Goal: Task Accomplishment & Management: Manage account settings

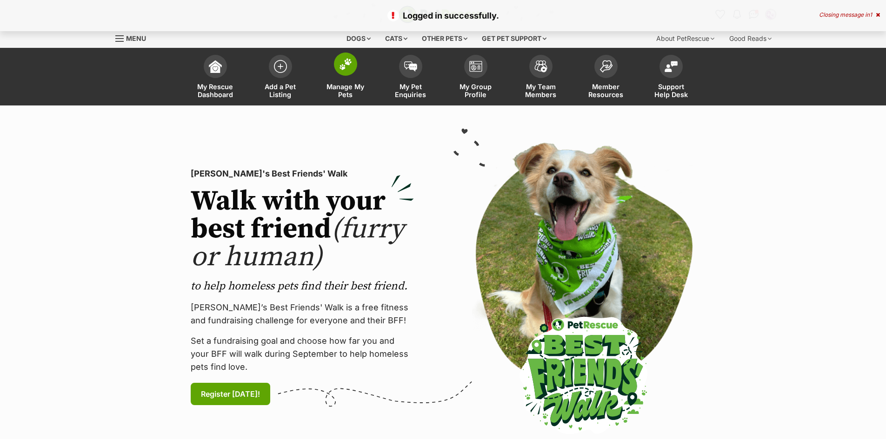
click at [339, 69] on img at bounding box center [345, 64] width 13 height 12
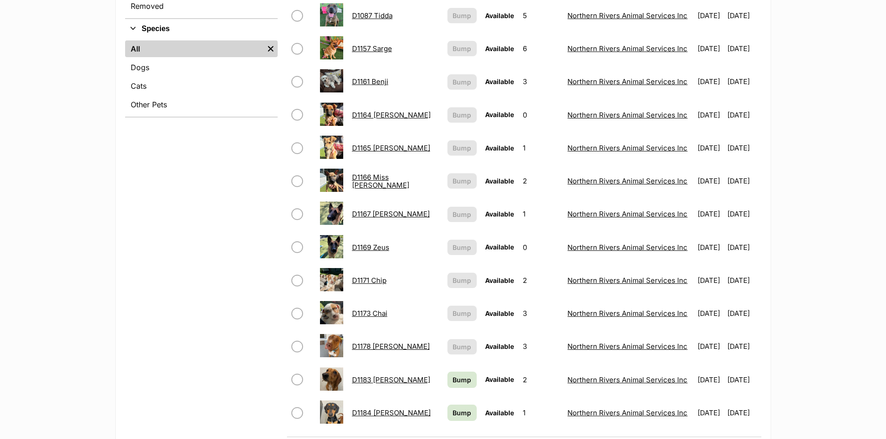
scroll to position [372, 0]
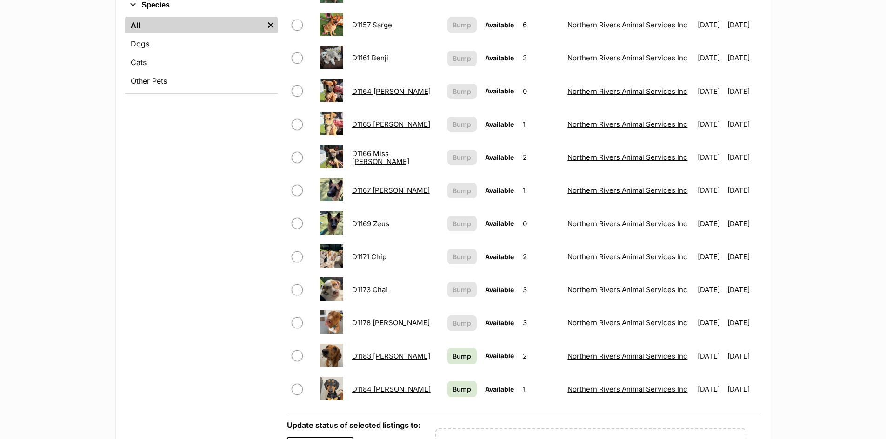
click at [299, 291] on input "checkbox" at bounding box center [297, 290] width 11 height 11
checkbox input "true"
click at [374, 289] on link "D1173 Chai" at bounding box center [369, 290] width 35 height 9
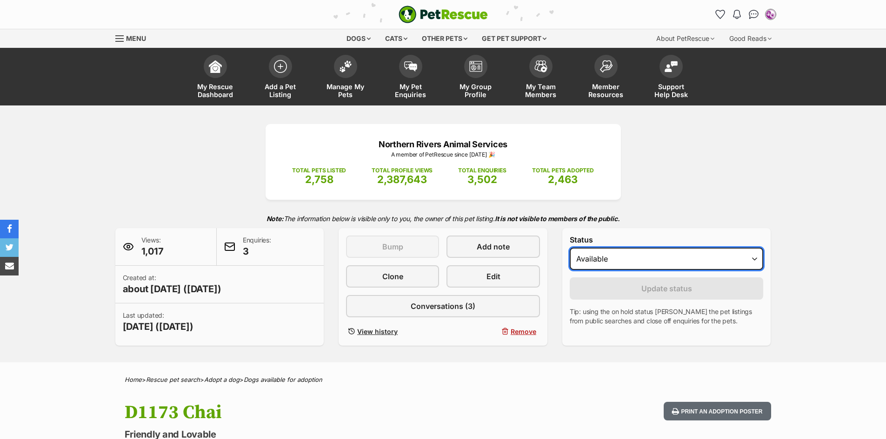
click at [659, 263] on select "Draft - not available as listing has enquires Available On hold Adopted" at bounding box center [667, 259] width 194 height 22
select select "on_hold"
click at [570, 248] on select "Draft - not available as listing has enquires Available On hold Adopted" at bounding box center [667, 259] width 194 height 22
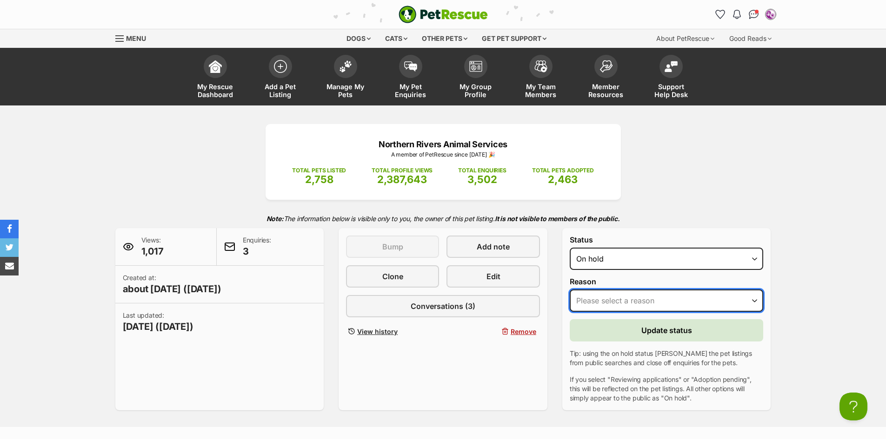
click at [648, 293] on select "Please select a reason Medical reasons Reviewing applications Adoption pending …" at bounding box center [667, 301] width 194 height 22
select select "adoption_pending"
click at [570, 290] on select "Please select a reason Medical reasons Reviewing applications Adoption pending …" at bounding box center [667, 301] width 194 height 22
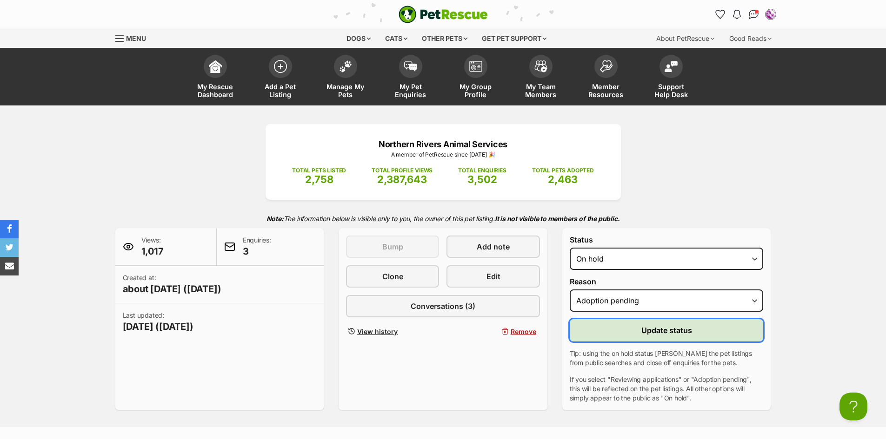
click at [686, 331] on span "Update status" at bounding box center [666, 330] width 51 height 11
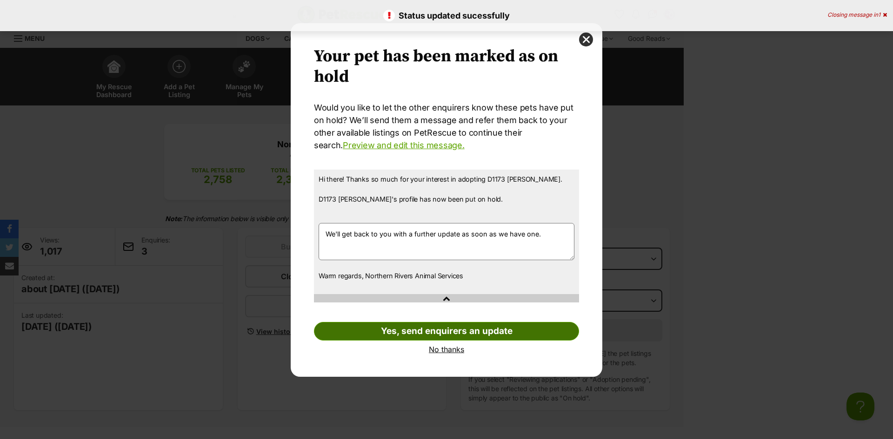
click at [471, 326] on link "Yes, send enquirers an update" at bounding box center [446, 331] width 265 height 19
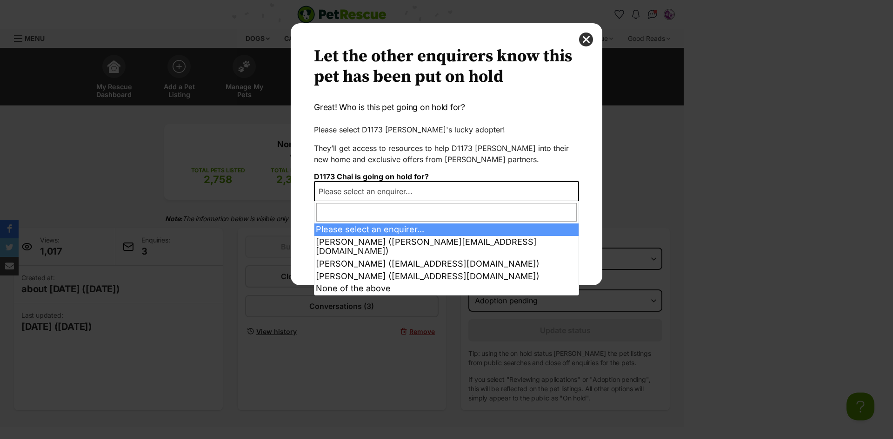
click at [468, 192] on span "Please select an enquirer..." at bounding box center [446, 191] width 265 height 20
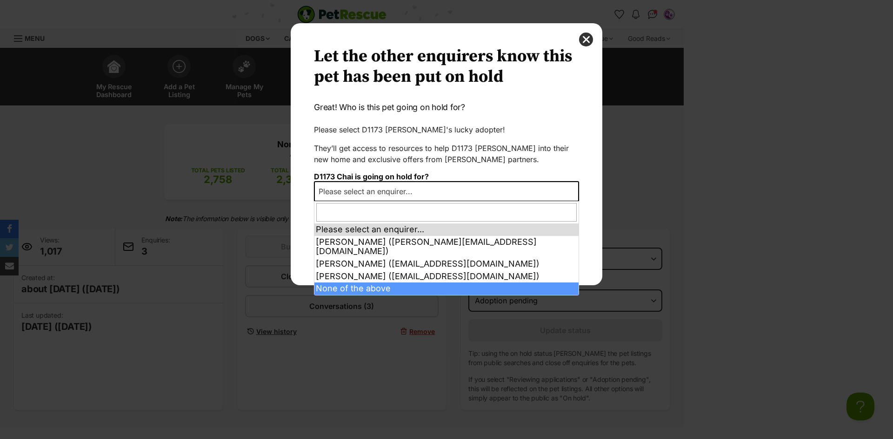
select select "other"
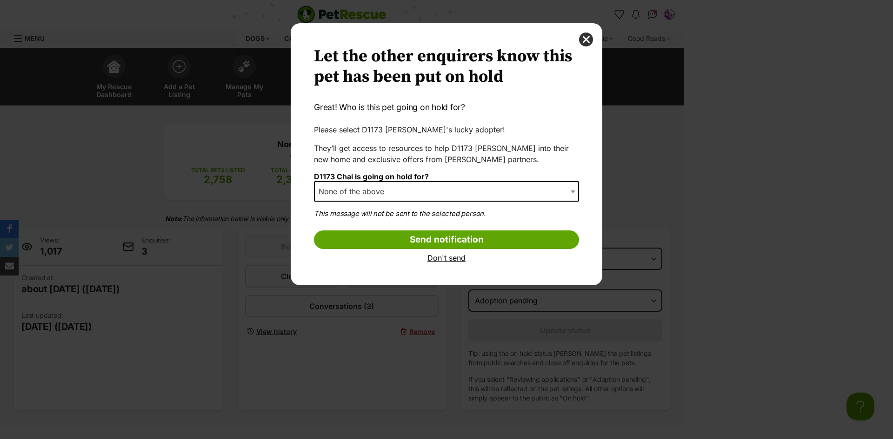
click at [456, 259] on link "Don't send" at bounding box center [446, 258] width 265 height 8
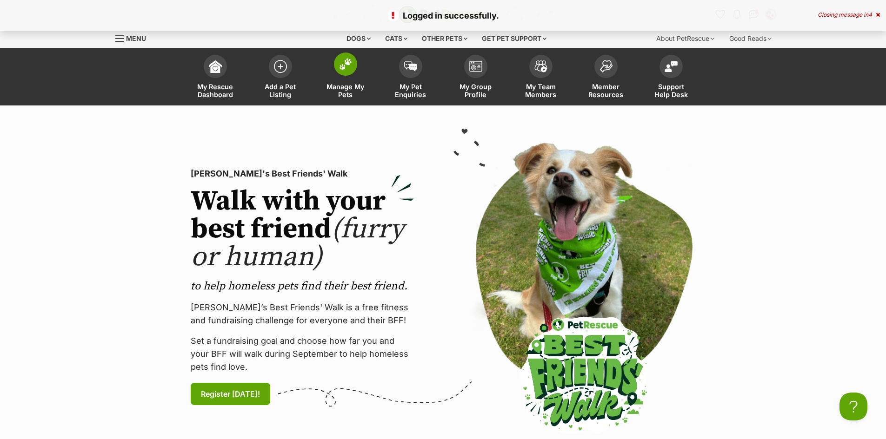
click at [345, 65] on img at bounding box center [345, 64] width 13 height 12
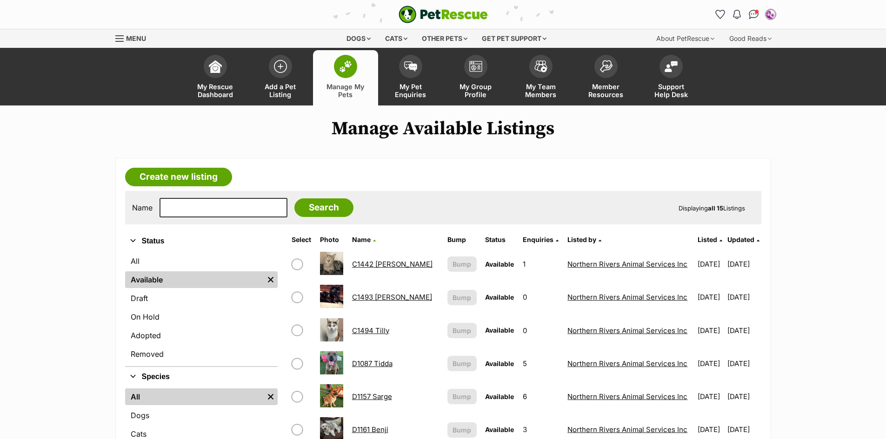
click at [371, 429] on link "D1161 Benji" at bounding box center [370, 429] width 36 height 9
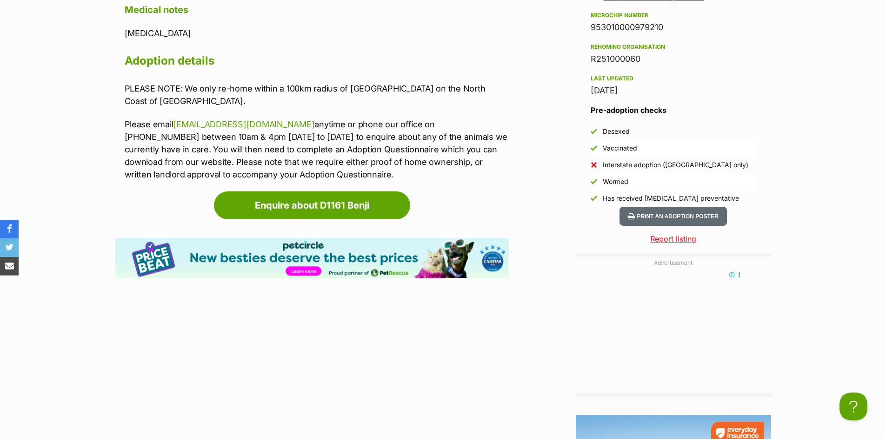
scroll to position [930, 0]
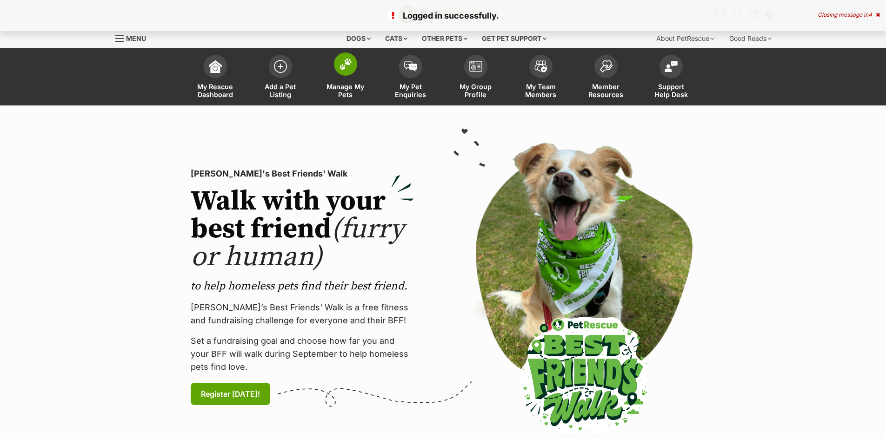
click at [351, 66] on img at bounding box center [345, 64] width 13 height 12
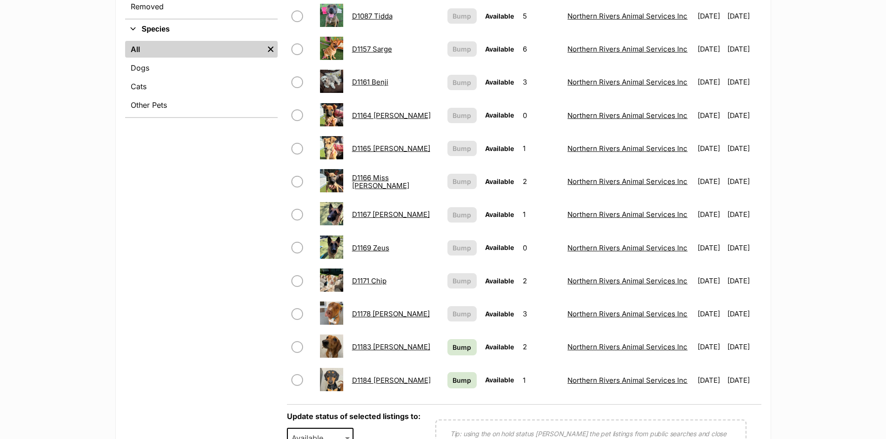
scroll to position [372, 0]
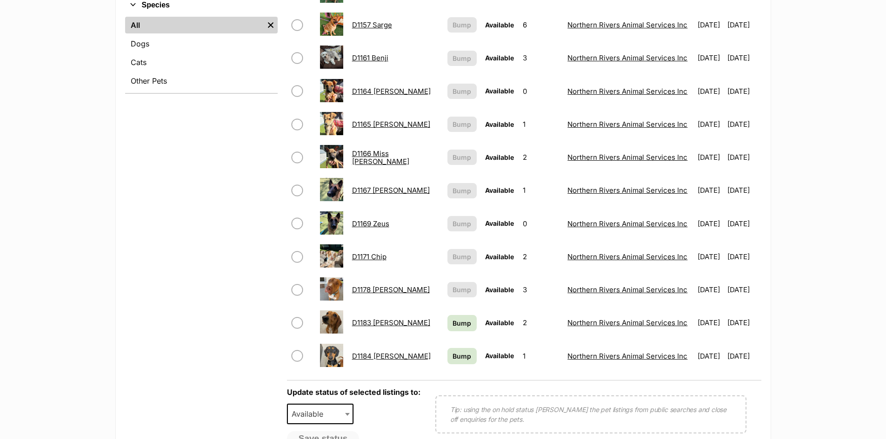
click at [302, 320] on span at bounding box center [302, 323] width 20 height 11
click at [299, 322] on input "checkbox" at bounding box center [297, 323] width 11 height 11
checkbox input "true"
click at [390, 322] on link "D1183 Dwayne" at bounding box center [391, 323] width 78 height 9
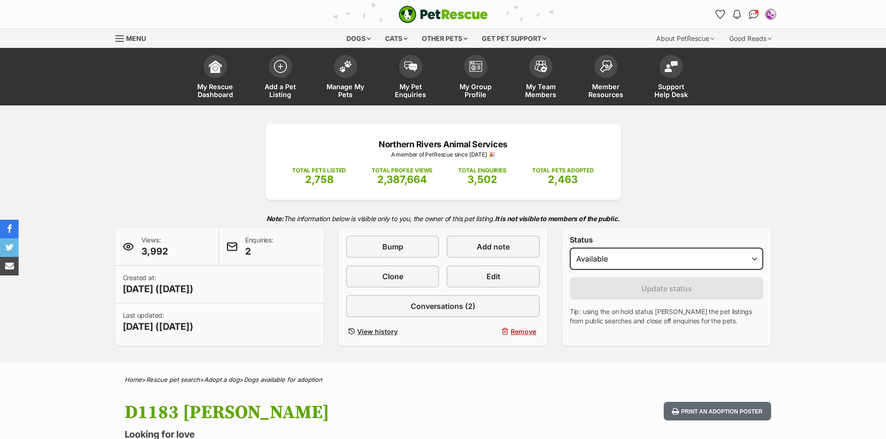
select select "on_hold"
click at [570, 248] on select "Draft - not available as listing has enquires Available On hold Adopted" at bounding box center [667, 259] width 194 height 22
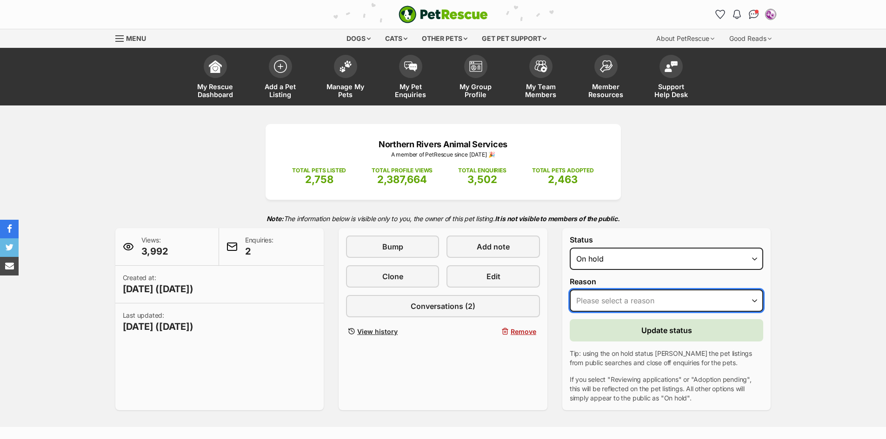
click at [667, 301] on select "Please select a reason Medical reasons Reviewing applications Adoption pending …" at bounding box center [667, 301] width 194 height 22
select select "adoption_pending"
click at [570, 290] on select "Please select a reason Medical reasons Reviewing applications Adoption pending …" at bounding box center [667, 301] width 194 height 22
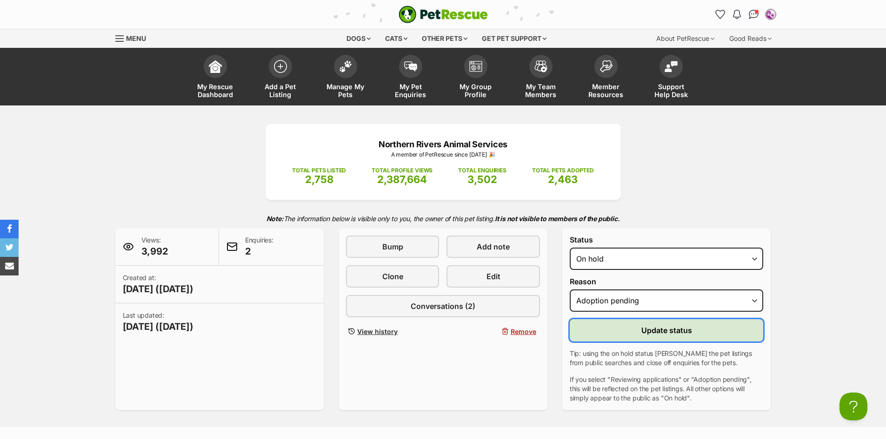
click at [712, 330] on button "Update status" at bounding box center [667, 330] width 194 height 22
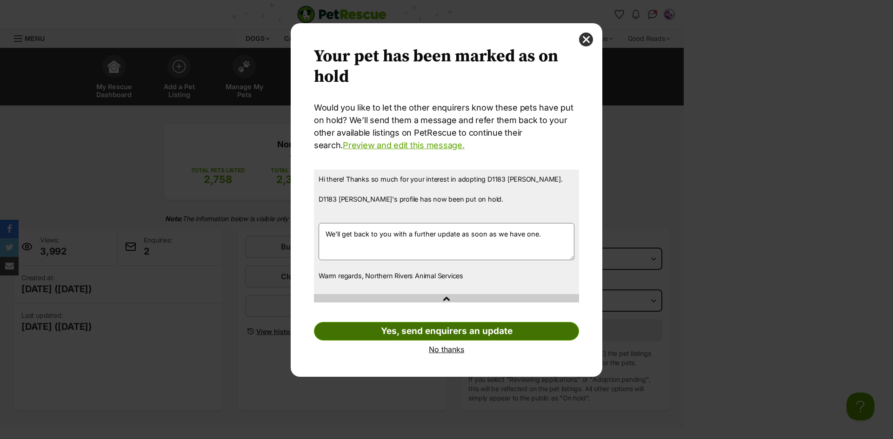
click at [446, 332] on link "Yes, send enquirers an update" at bounding box center [446, 331] width 265 height 19
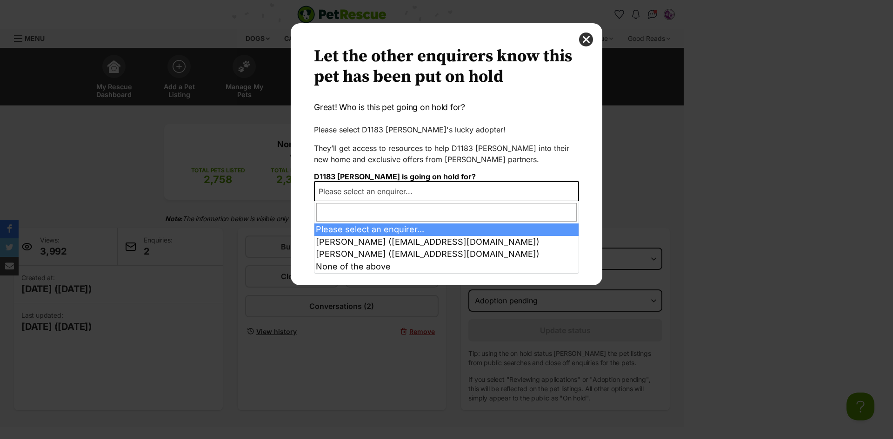
click at [465, 193] on span "Please select an enquirer..." at bounding box center [446, 191] width 265 height 20
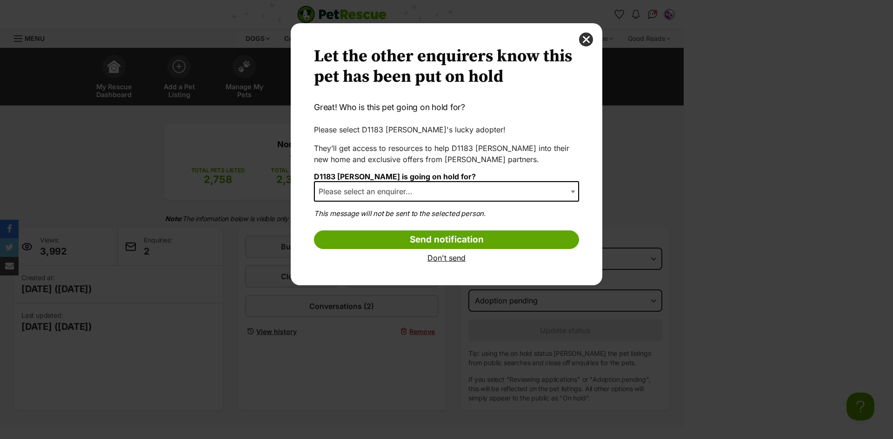
click at [485, 185] on span "Please select an enquirer..." at bounding box center [446, 191] width 265 height 20
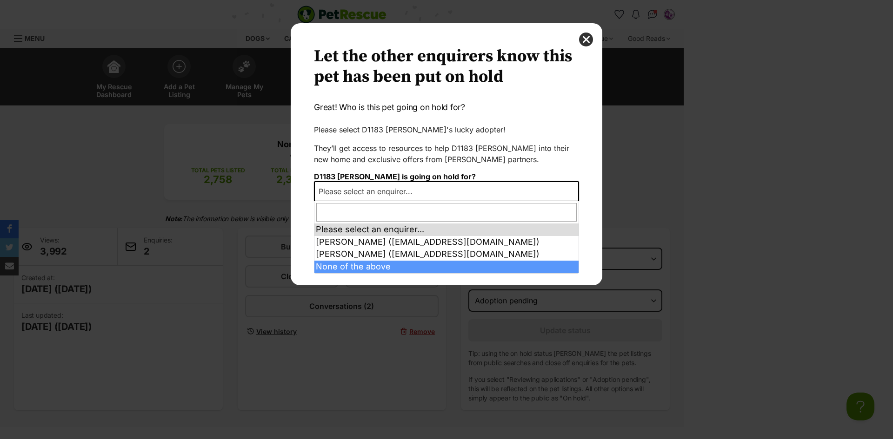
select select "other"
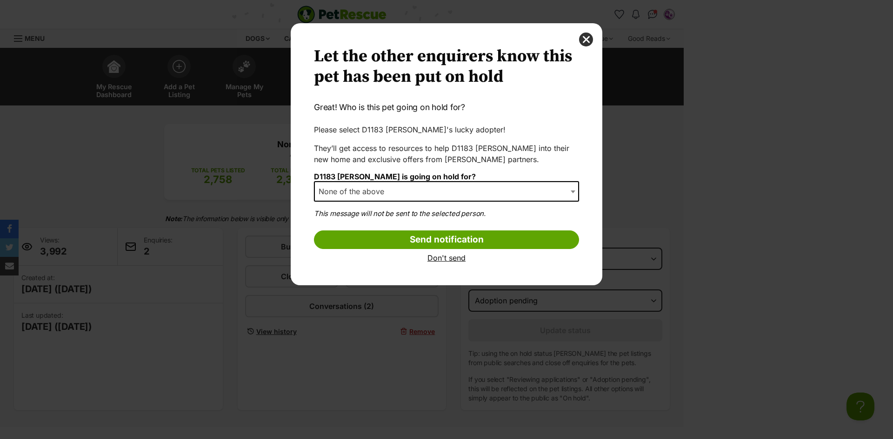
click at [458, 257] on link "Don't send" at bounding box center [446, 258] width 265 height 8
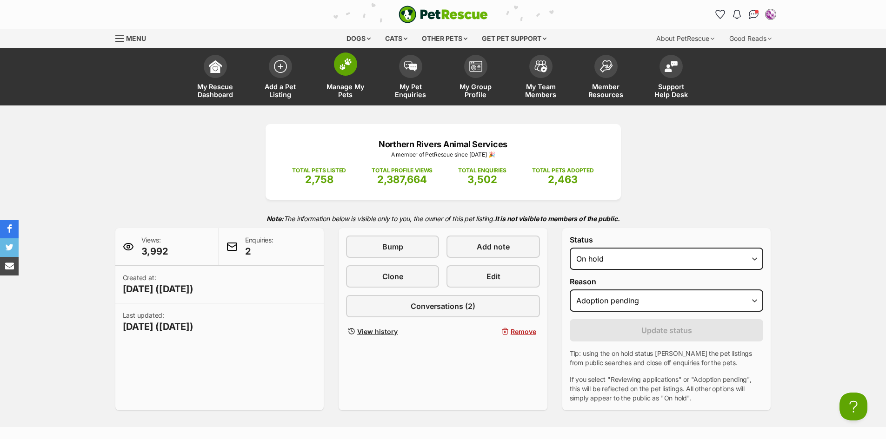
click at [349, 67] on img at bounding box center [345, 64] width 13 height 12
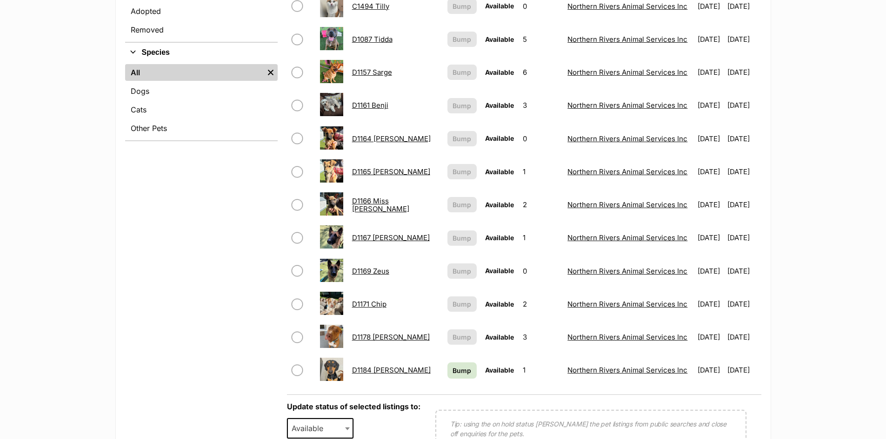
scroll to position [325, 0]
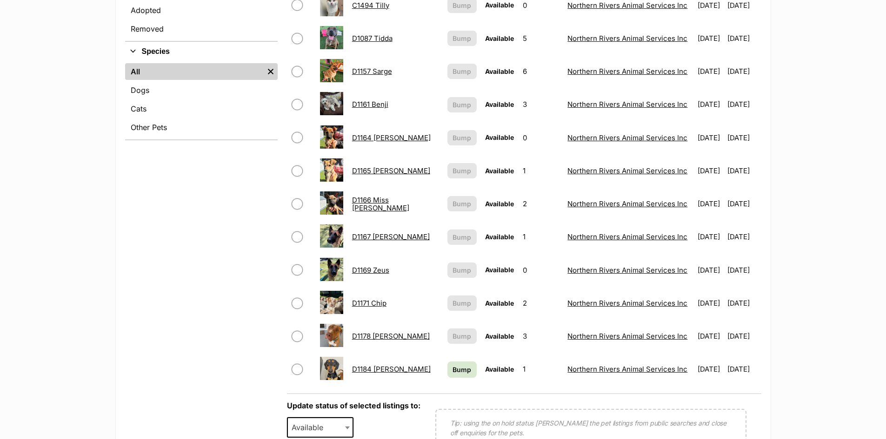
click at [375, 369] on link "D1184 [PERSON_NAME]" at bounding box center [391, 369] width 79 height 9
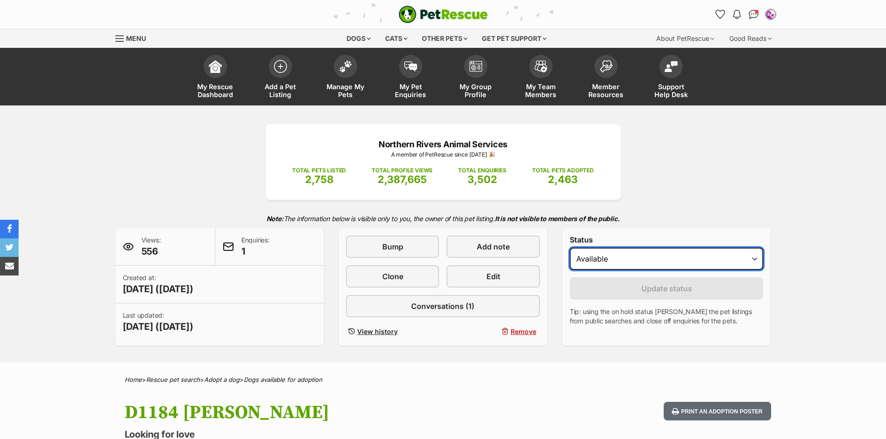
click at [678, 255] on select "Draft - not available as listing has enquires Available On hold Adopted" at bounding box center [667, 259] width 194 height 22
select select "on_hold"
click at [570, 248] on select "Draft - not available as listing has enquires Available On hold Adopted" at bounding box center [667, 259] width 194 height 22
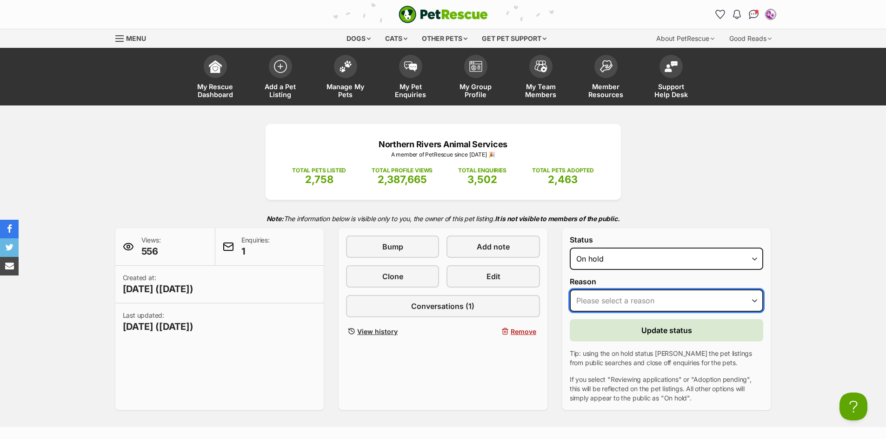
click at [643, 301] on select "Please select a reason Medical reasons Reviewing applications Adoption pending …" at bounding box center [667, 301] width 194 height 22
select select "adoption_pending"
click at [570, 290] on select "Please select a reason Medical reasons Reviewing applications Adoption pending …" at bounding box center [667, 301] width 194 height 22
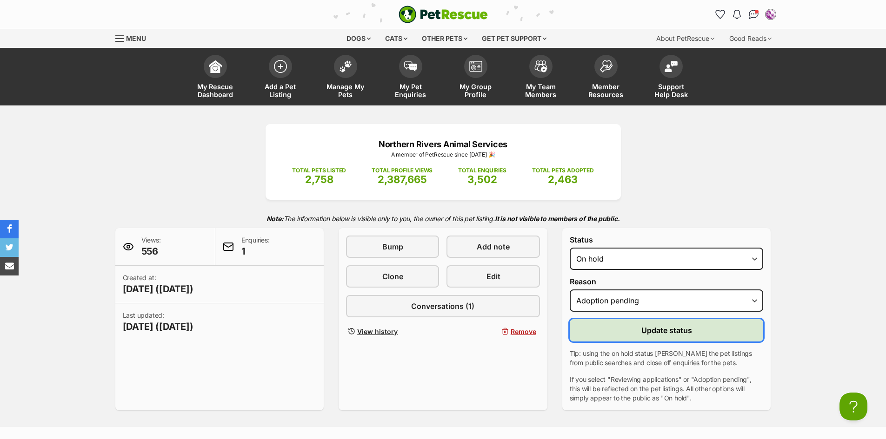
click at [659, 328] on span "Update status" at bounding box center [666, 330] width 51 height 11
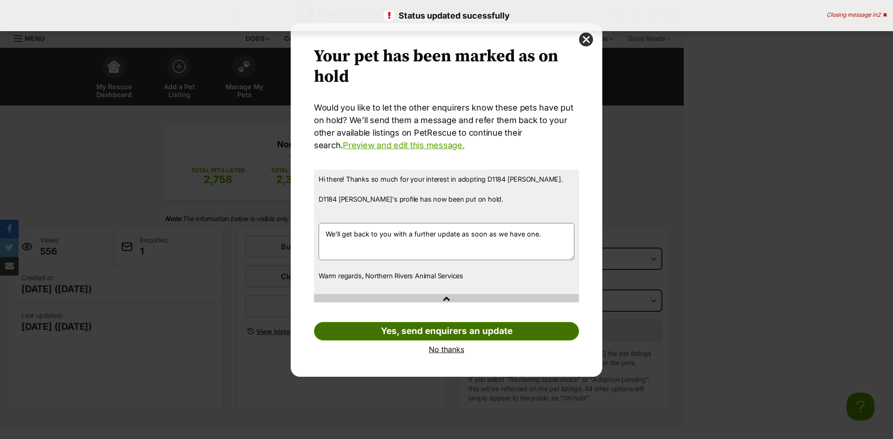
click at [463, 331] on link "Yes, send enquirers an update" at bounding box center [446, 331] width 265 height 19
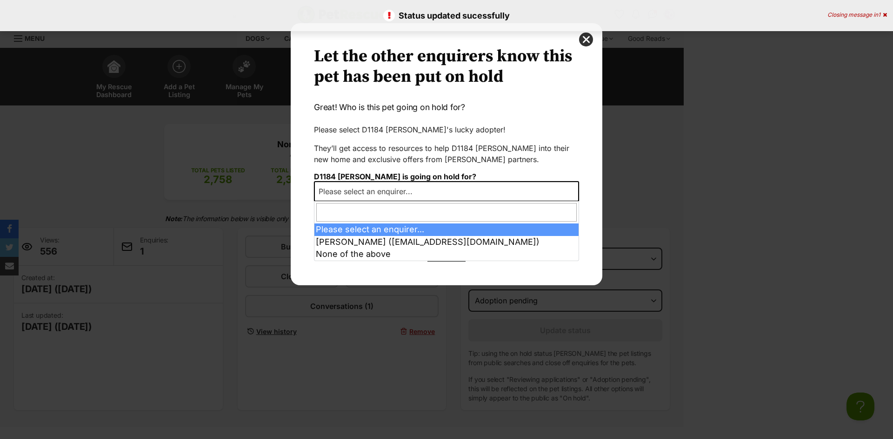
click at [458, 191] on span "Please select an enquirer..." at bounding box center [446, 191] width 265 height 20
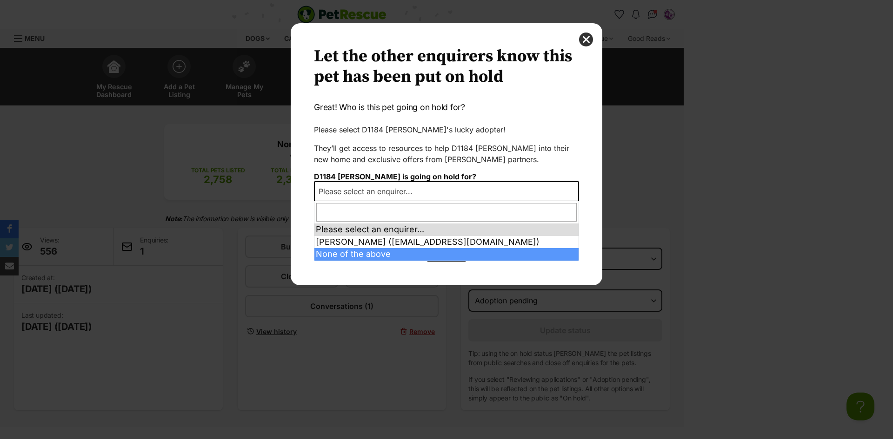
select select "other"
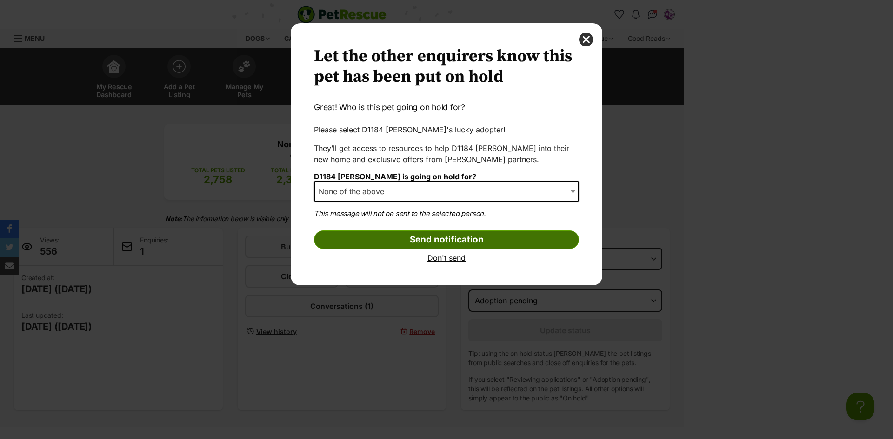
click at [446, 237] on input "Send notification" at bounding box center [446, 240] width 265 height 19
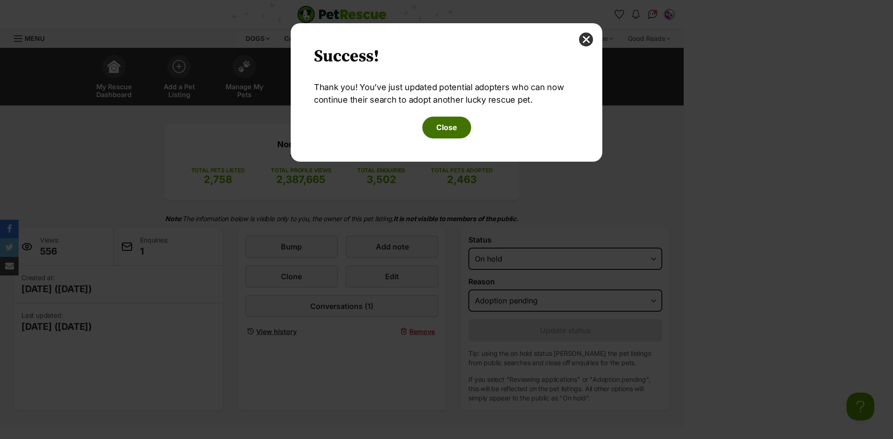
click at [438, 128] on button "Close" at bounding box center [446, 127] width 49 height 21
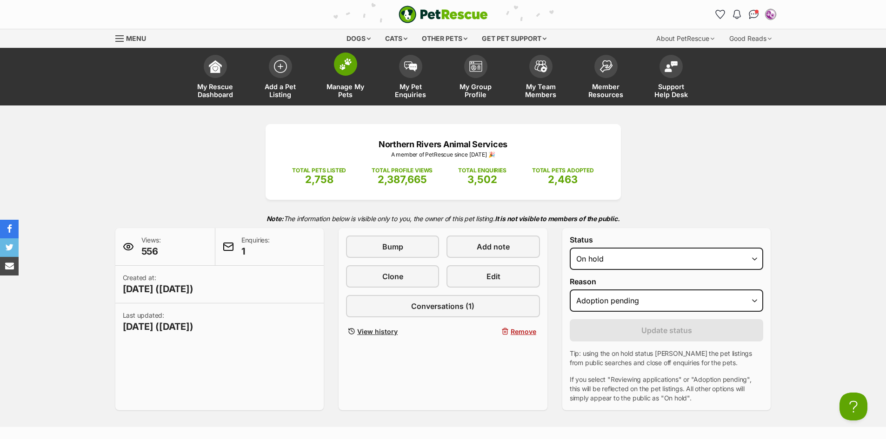
click at [339, 69] on span at bounding box center [345, 64] width 23 height 23
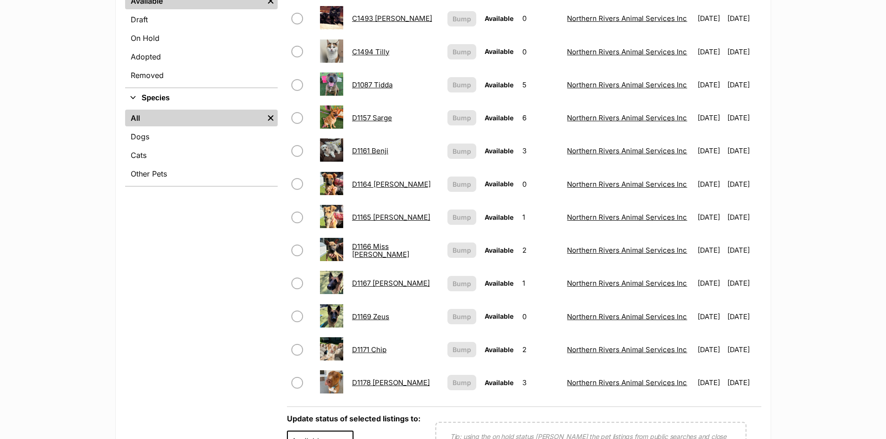
scroll to position [325, 0]
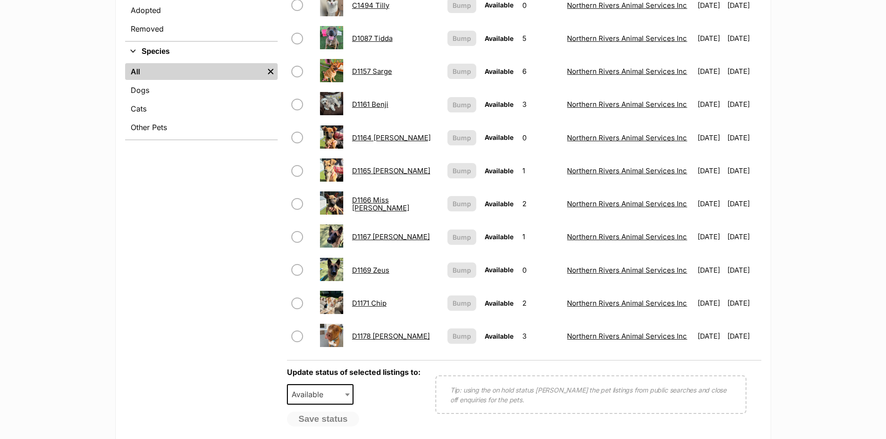
click at [333, 399] on span "Available" at bounding box center [320, 395] width 67 height 20
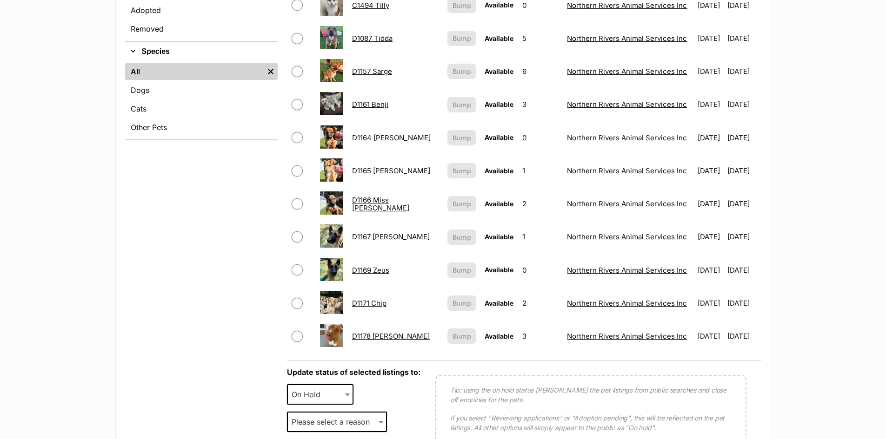
click at [342, 392] on span "On Hold" at bounding box center [320, 395] width 67 height 20
select select "active"
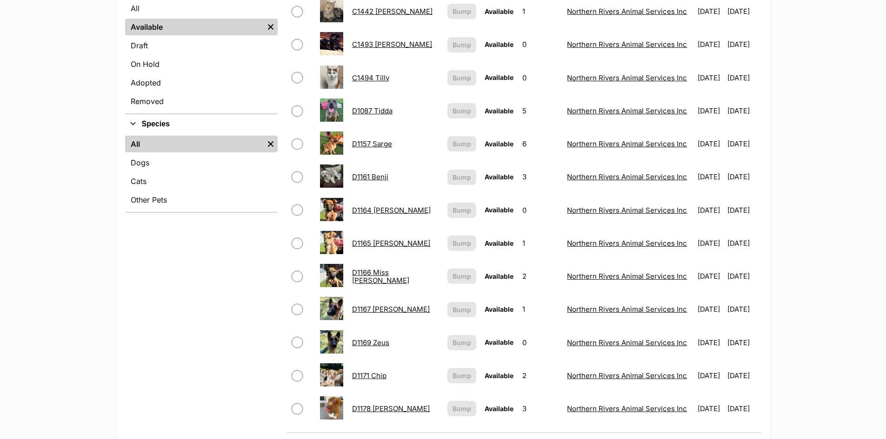
scroll to position [232, 0]
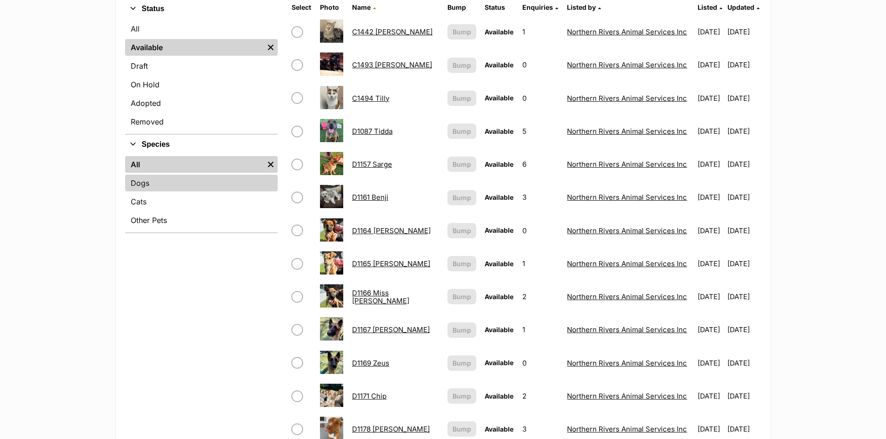
click at [167, 189] on link "Dogs" at bounding box center [201, 183] width 153 height 17
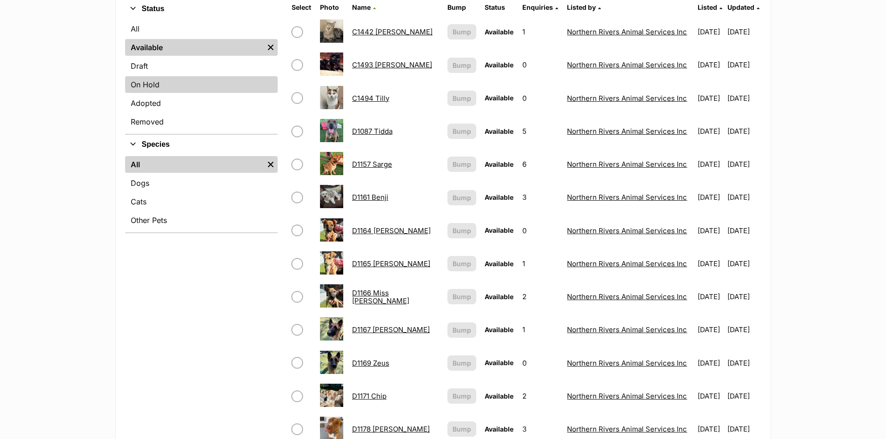
click at [165, 83] on link "On Hold" at bounding box center [201, 84] width 153 height 17
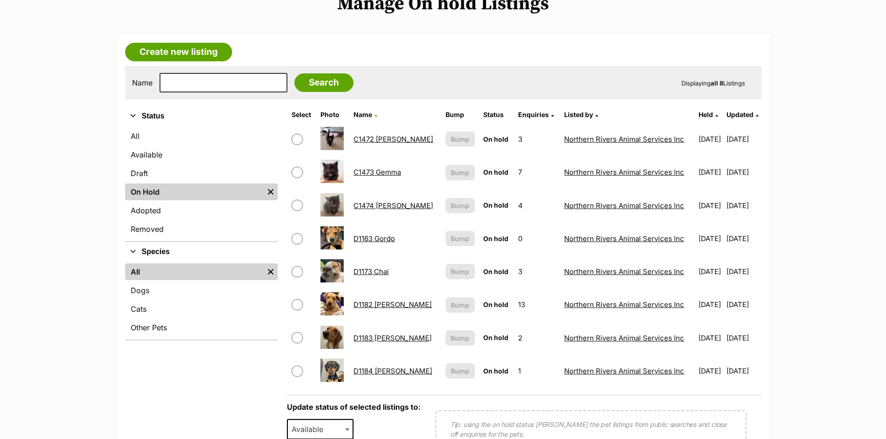
scroll to position [139, 0]
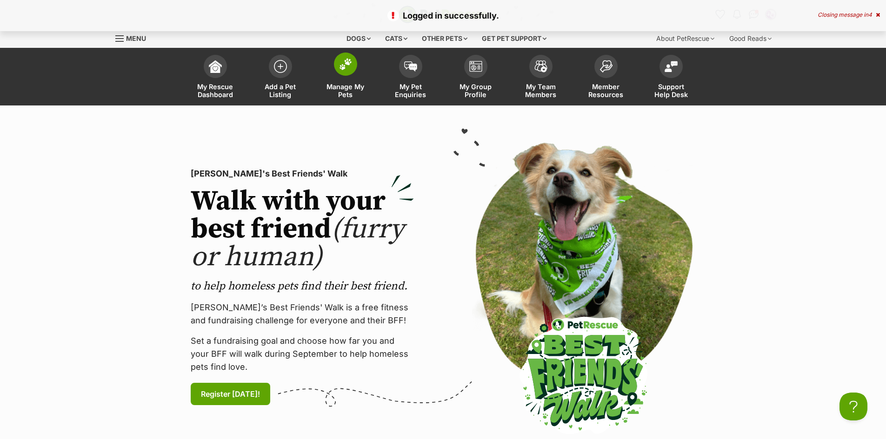
click at [344, 70] on img at bounding box center [345, 64] width 13 height 12
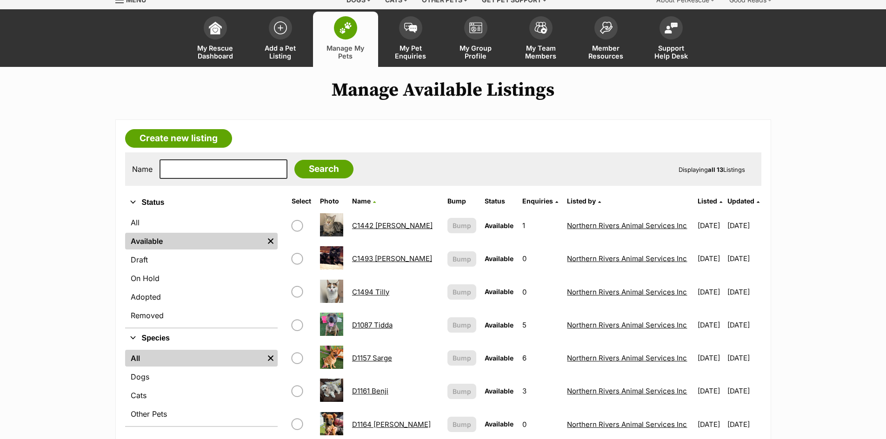
scroll to position [93, 0]
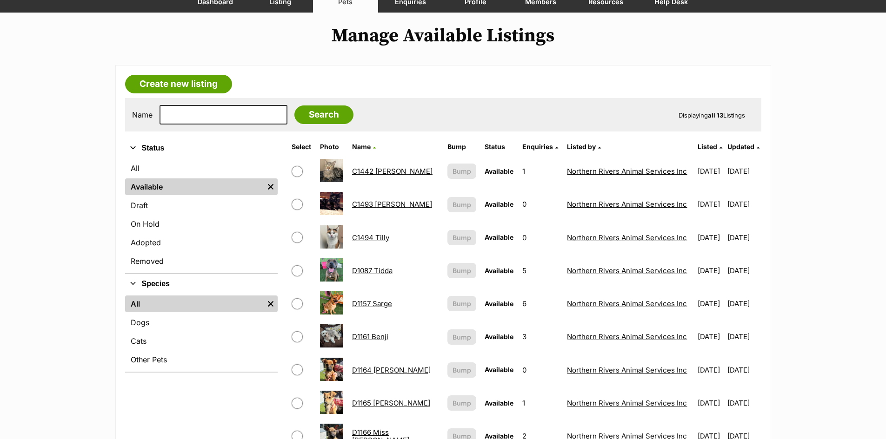
click at [299, 205] on input "checkbox" at bounding box center [297, 204] width 11 height 11
checkbox input "true"
click at [378, 203] on link "C1493 Bobby" at bounding box center [392, 204] width 80 height 9
click at [378, 204] on link "C1493 Bobby" at bounding box center [392, 204] width 80 height 9
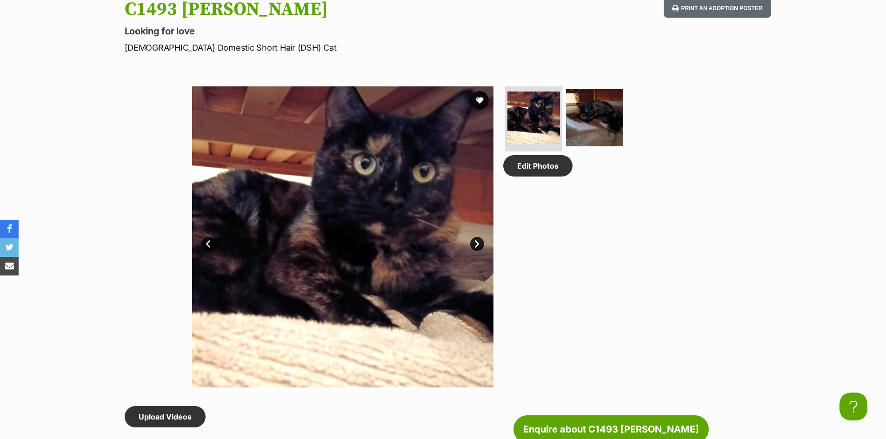
scroll to position [465, 0]
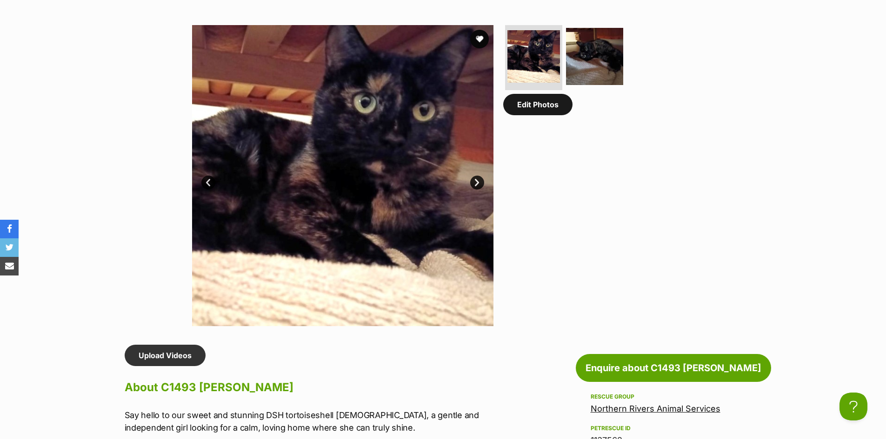
click at [556, 110] on link "Edit Photos" at bounding box center [537, 104] width 69 height 21
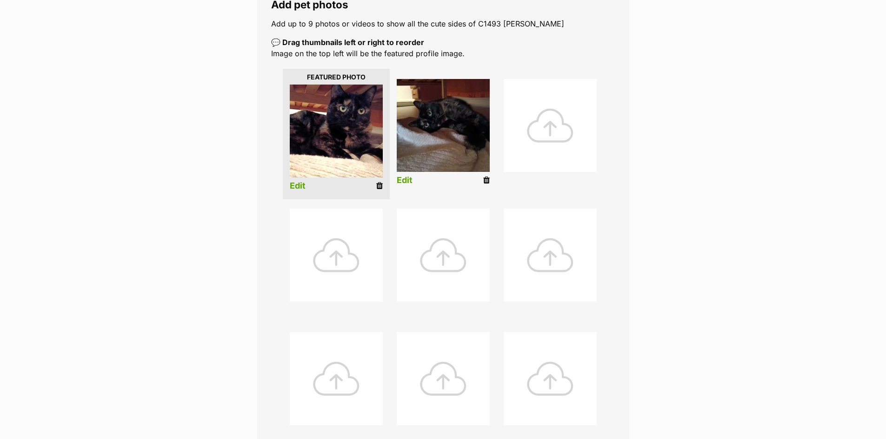
scroll to position [232, 0]
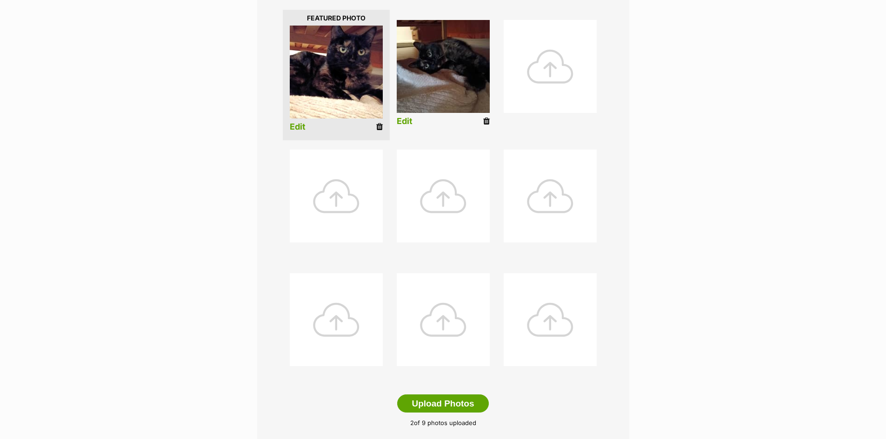
click at [559, 67] on div at bounding box center [550, 66] width 93 height 93
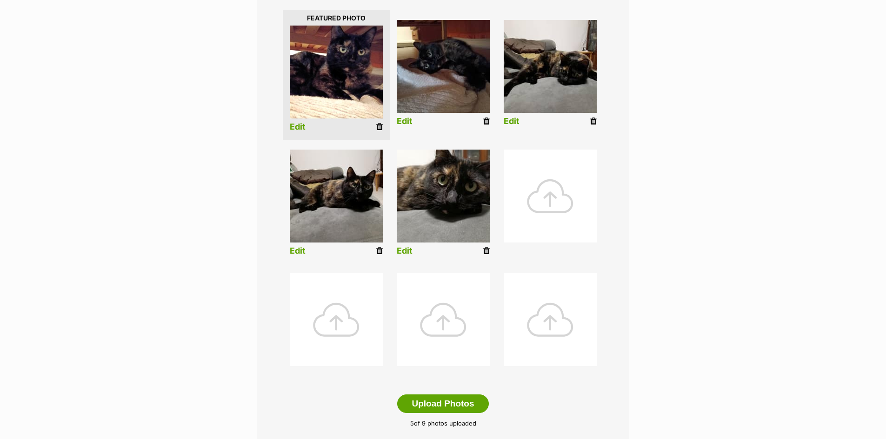
click at [453, 196] on img at bounding box center [443, 196] width 93 height 93
click at [678, 146] on div "Editing C1493 Bobby's photos Add pet photos Add up to 9 photos or videos to sho…" at bounding box center [443, 189] width 684 height 595
click at [429, 211] on img at bounding box center [443, 196] width 93 height 93
click at [769, 166] on div "Editing C1493 Bobby's photos Add pet photos Add up to 9 photos or videos to sho…" at bounding box center [443, 189] width 684 height 595
click at [450, 178] on img at bounding box center [443, 196] width 93 height 93
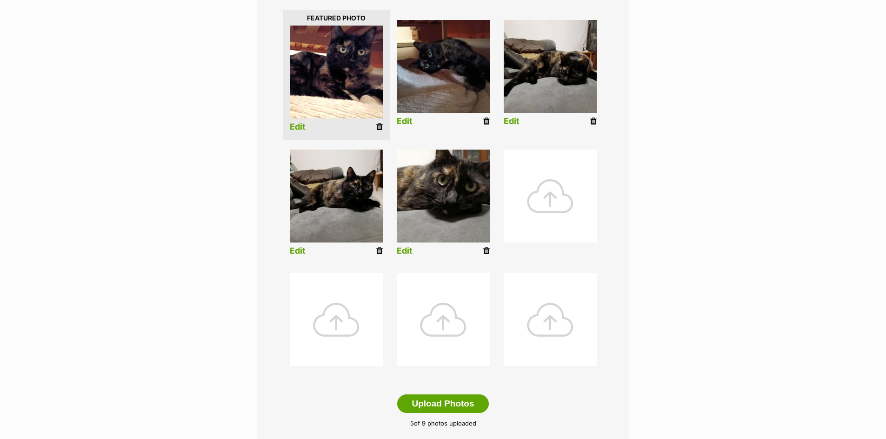
click at [450, 177] on img at bounding box center [443, 196] width 93 height 93
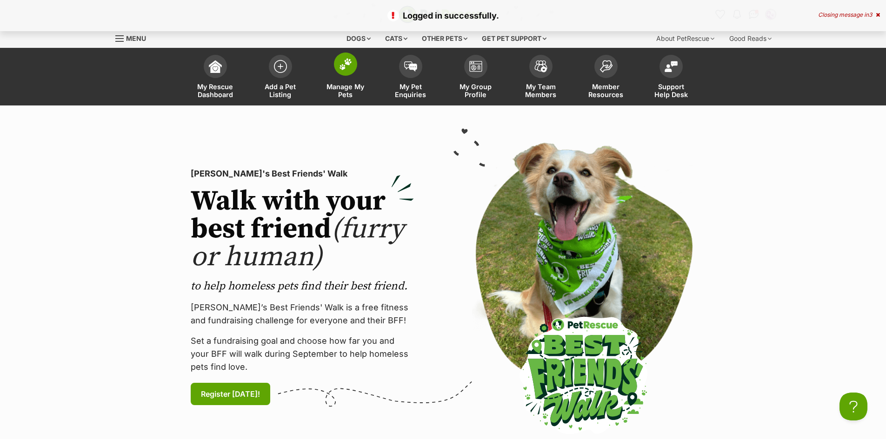
click at [345, 60] on img at bounding box center [345, 64] width 13 height 12
